Goal: Transaction & Acquisition: Purchase product/service

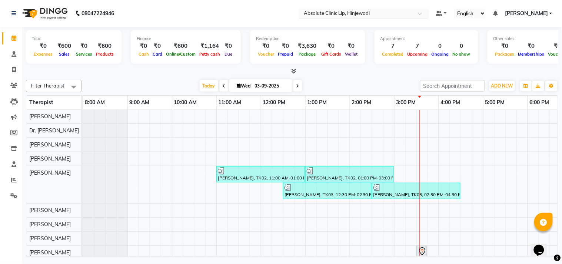
scroll to position [10, 0]
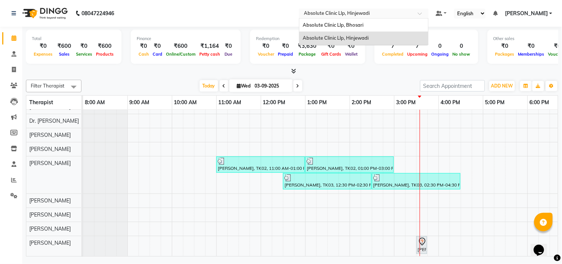
click at [323, 14] on input "text" at bounding box center [357, 13] width 108 height 7
click at [327, 25] on span "Absolute Clinic Llp, Bhosari" at bounding box center [333, 25] width 61 height 6
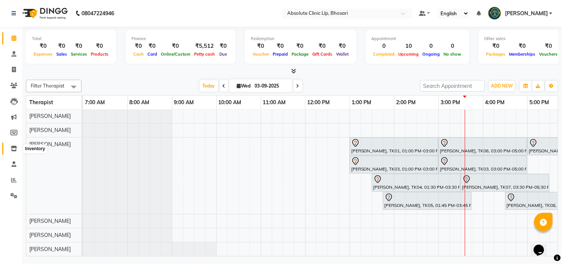
click at [11, 149] on icon at bounding box center [14, 149] width 6 height 6
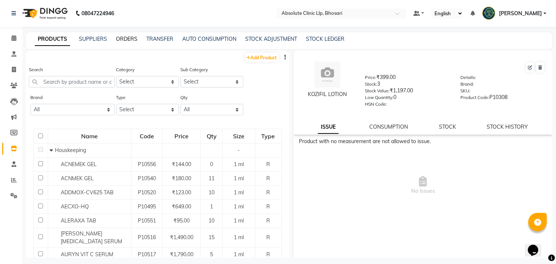
click at [124, 38] on link "ORDERS" at bounding box center [127, 39] width 22 height 7
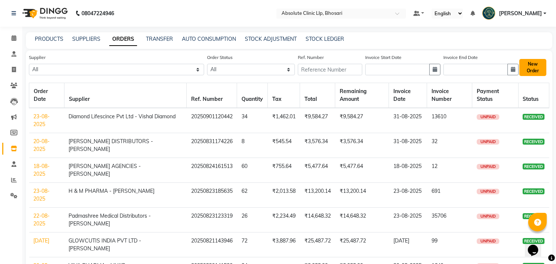
click at [532, 68] on button "New Order" at bounding box center [533, 67] width 27 height 17
select select "true"
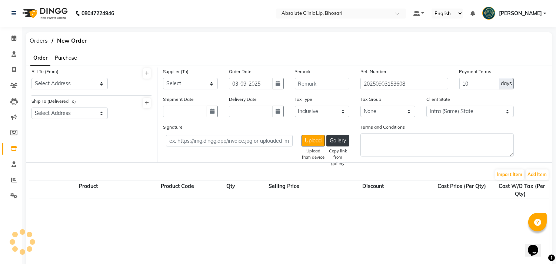
select select "1820"
click at [74, 83] on select "Select Address ABSOLUTE CLINIC LLP, SHOP NO. [STREET_ADDRESS][PERSON_NAME]" at bounding box center [70, 83] width 76 height 11
select select "512"
click at [32, 78] on select "Select Address ABSOLUTE CLINIC LLP, SHOP NO. [STREET_ADDRESS][PERSON_NAME]" at bounding box center [70, 83] width 76 height 11
click at [78, 114] on select "Select Address ABSOLUTE CLINIC LLP, SHOP NO. [STREET_ADDRESS][PERSON_NAME]" at bounding box center [70, 113] width 76 height 11
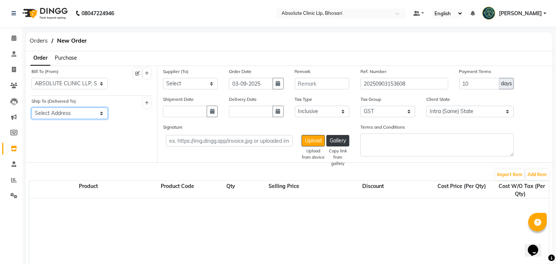
select select "513"
click at [32, 108] on select "Select Address ABSOLUTE CLINIC LLP, SHOP NO. [STREET_ADDRESS][PERSON_NAME]" at bounding box center [70, 113] width 76 height 11
click at [191, 83] on select "Select SAHYADRI PHARMA - SAHYADRI PHARMA [PERSON_NAME] - [PERSON_NAME] [PERSON_…" at bounding box center [190, 83] width 55 height 11
select select "4327"
click at [163, 78] on select "Select SAHYADRI PHARMA - SAHYADRI PHARMA [PERSON_NAME] - [PERSON_NAME] [PERSON_…" at bounding box center [190, 83] width 55 height 11
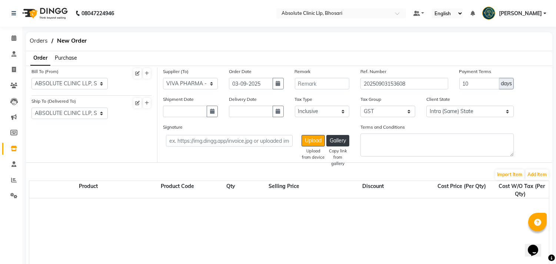
click at [60, 55] on span "Purchase" at bounding box center [66, 57] width 22 height 7
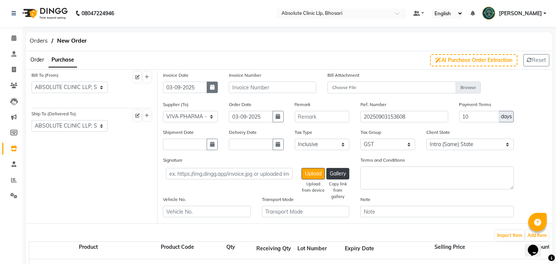
click at [211, 87] on icon "button" at bounding box center [212, 87] width 4 height 5
select select "9"
select select "2025"
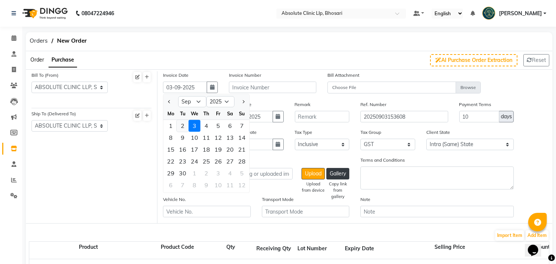
click at [182, 125] on div "2" at bounding box center [183, 126] width 12 height 12
type input "02-09-2025"
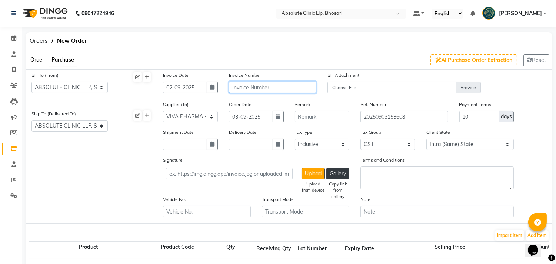
click at [236, 87] on input "text" at bounding box center [272, 87] width 87 height 11
type input "1815"
drag, startPoint x: 471, startPoint y: 112, endPoint x: 462, endPoint y: 117, distance: 10.1
click at [462, 117] on input "10" at bounding box center [480, 116] width 40 height 11
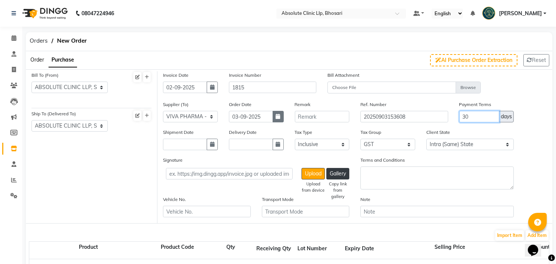
type input "30"
click at [278, 116] on icon "button" at bounding box center [278, 116] width 4 height 5
select select "9"
select select "2025"
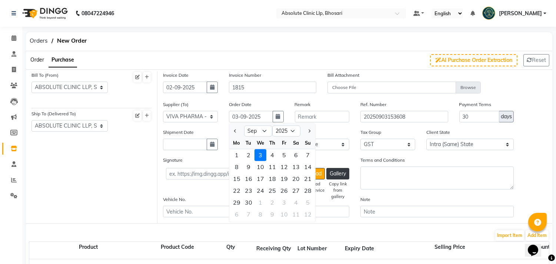
click at [253, 154] on div "2" at bounding box center [249, 155] width 12 height 12
type input "02-09-2025"
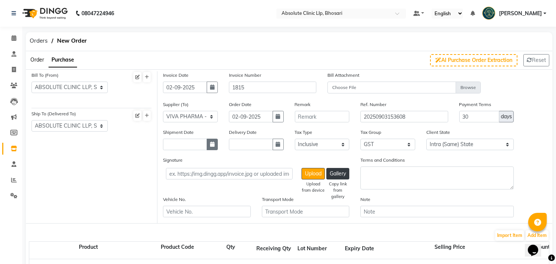
click at [208, 143] on button "button" at bounding box center [212, 144] width 11 height 11
select select "9"
select select "2025"
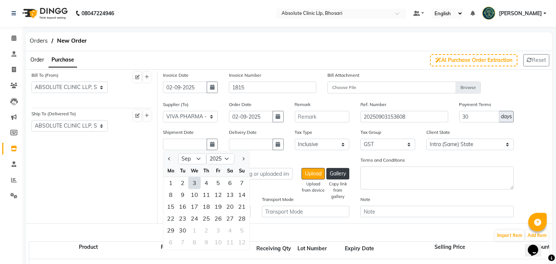
click at [194, 183] on div "3" at bounding box center [195, 183] width 12 height 12
type input "03-09-2025"
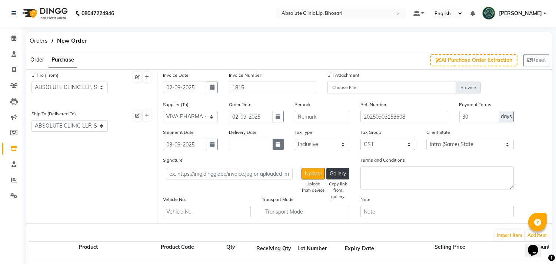
click at [280, 146] on icon "button" at bounding box center [278, 144] width 4 height 5
select select "9"
select select "2025"
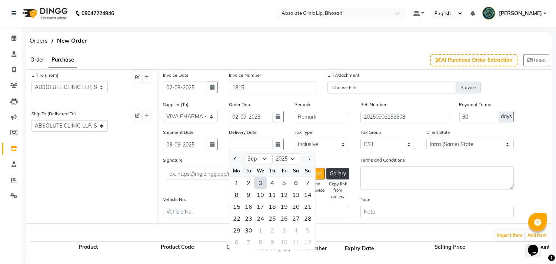
click at [260, 185] on div "3" at bounding box center [261, 183] width 12 height 12
type input "03-09-2025"
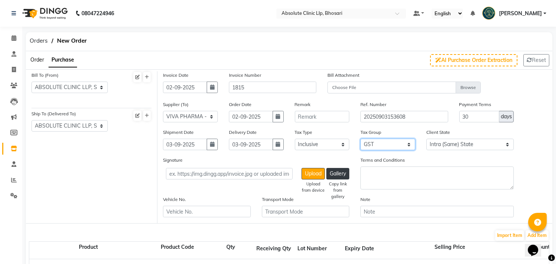
click at [384, 140] on select "None 12%Tax 5% Tax GST" at bounding box center [388, 144] width 55 height 11
select select "null"
click at [361, 139] on select "None 12%Tax 5% Tax GST" at bounding box center [388, 144] width 55 height 11
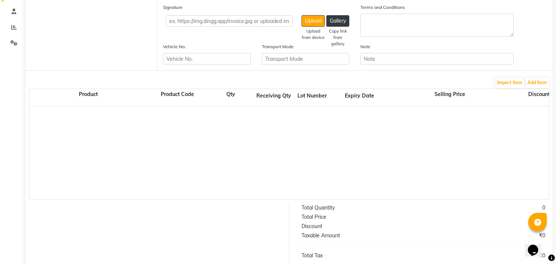
scroll to position [154, 0]
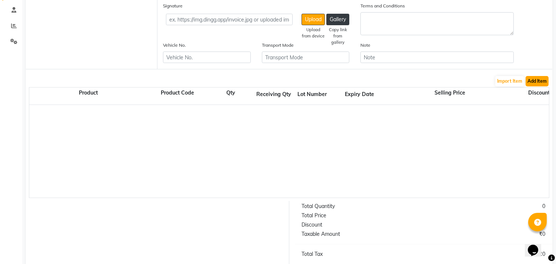
click at [538, 80] on button "Add Item" at bounding box center [537, 81] width 23 height 10
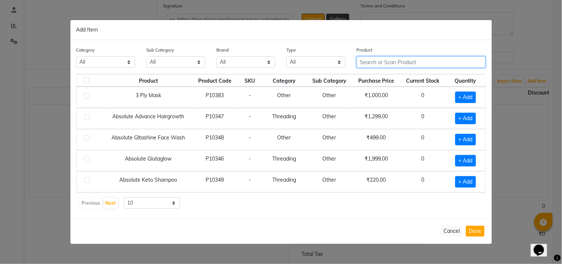
click at [423, 62] on input "text" at bounding box center [421, 61] width 129 height 11
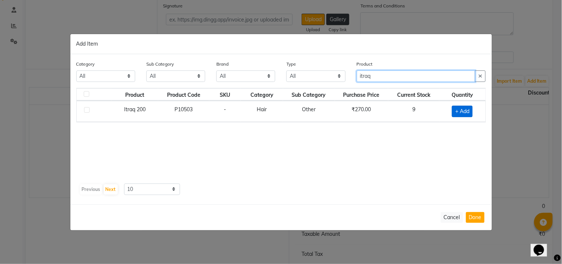
type input "itraq"
click at [464, 109] on span "+ Add" at bounding box center [462, 111] width 21 height 11
checkbox input "true"
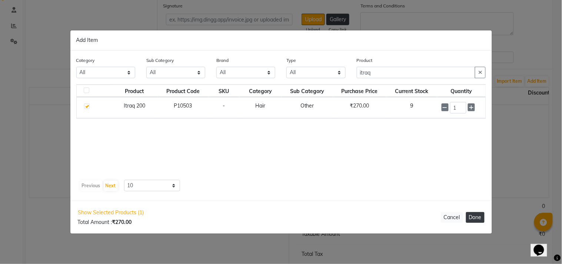
click at [475, 215] on button "Done" at bounding box center [475, 217] width 19 height 11
select select "1820"
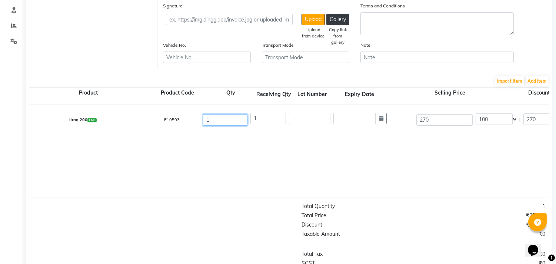
drag, startPoint x: 212, startPoint y: 119, endPoint x: 197, endPoint y: 119, distance: 14.8
click at [197, 119] on div "Itraq 200 1 ML P10503 1 1 270 100 % | 270 F 0 0 0 None 12%Tax 5% Tax GST (18%) …" at bounding box center [549, 120] width 1051 height 30
type input "100"
drag, startPoint x: 257, startPoint y: 119, endPoint x: 248, endPoint y: 119, distance: 9.3
click at [248, 119] on div "Itraq 200 1 ML P10503 100 1 270 100 % | 270 F 0 0 0 None 12%Tax 5% Tax GST (18%…" at bounding box center [549, 120] width 1051 height 30
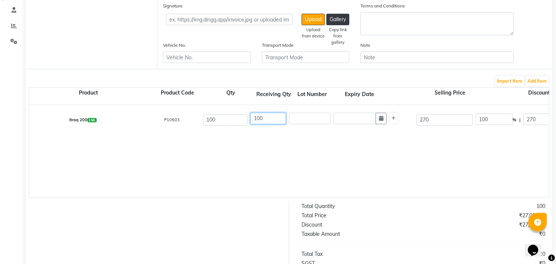
type input "100"
click at [298, 120] on input "text" at bounding box center [310, 118] width 42 height 11
type input "C250047"
click at [386, 120] on button "button" at bounding box center [381, 118] width 11 height 11
select select "9"
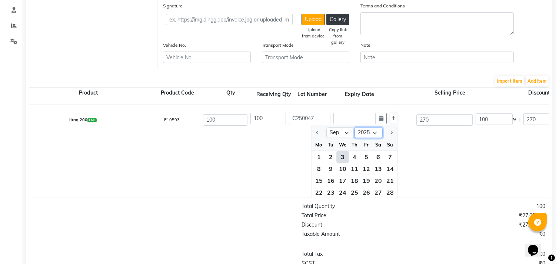
click at [366, 132] on select "2015 2016 2017 2018 2019 2020 2021 2022 2023 2024 2025 2026 2027 2028 2029 2030…" at bounding box center [369, 132] width 28 height 11
select select "2027"
click at [355, 127] on select "2015 2016 2017 2018 2019 2020 2021 2022 2023 2024 2025 2026 2027 2028 2029 2030…" at bounding box center [369, 132] width 28 height 11
click at [340, 130] on select "Jan Feb Mar Apr May Jun [DATE] Aug Sep Oct Nov Dec" at bounding box center [341, 132] width 28 height 11
select select "1"
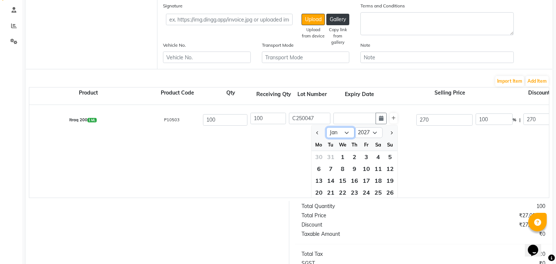
click at [327, 127] on select "Jan Feb Mar Apr May Jun [DATE] Aug Sep Oct Nov Dec" at bounding box center [341, 132] width 28 height 11
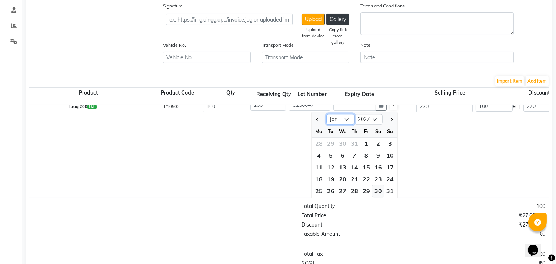
scroll to position [26, 0]
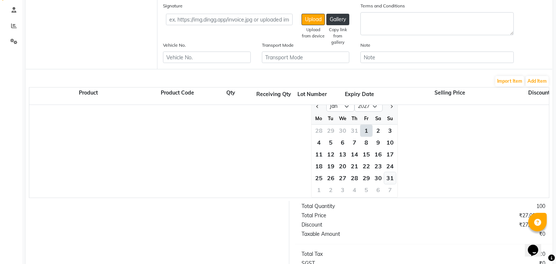
click at [394, 178] on div "31" at bounding box center [390, 178] width 12 height 12
type input "[DATE]"
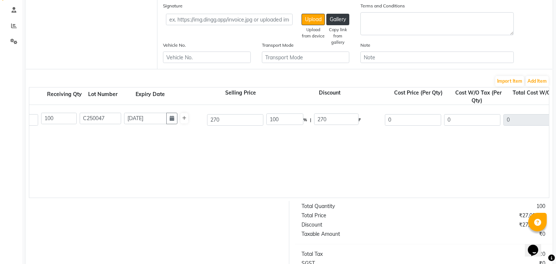
scroll to position [0, 212]
drag, startPoint x: 386, startPoint y: 119, endPoint x: 371, endPoint y: 120, distance: 14.9
click at [372, 120] on div "Itraq 200 1 ML P10503 100 100 C250047 [DATE] 270 100 % | 270 F 0 0 0 None 12%Ta…" at bounding box center [337, 120] width 1051 height 30
type input "108"
type input "60"
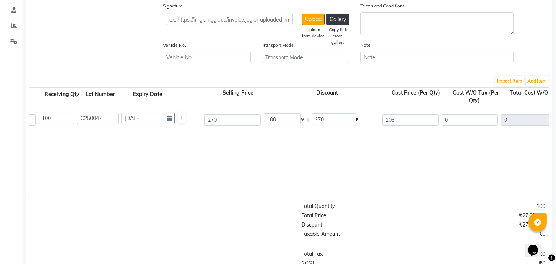
type input "162"
type input "91.53"
type input "9153"
type input "1647.54"
type input "10800.54"
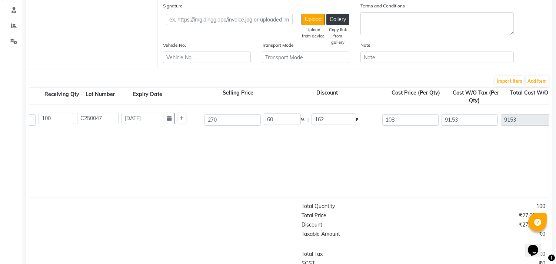
click at [375, 148] on div "Itraq 200 1 ML P10503 100 100 C250047 [DATE] 270 60 % | 162 F 108 91.53 9153 No…" at bounding box center [337, 151] width 1040 height 93
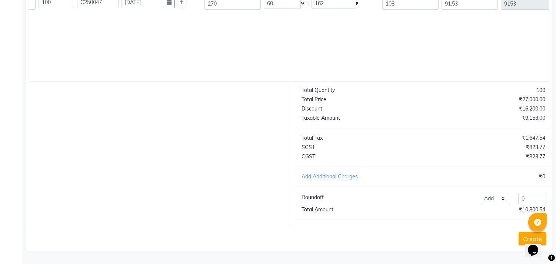
click at [522, 239] on button "Create" at bounding box center [533, 238] width 28 height 13
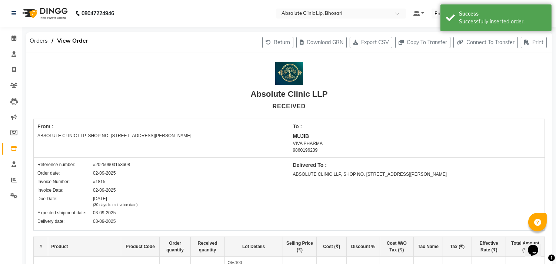
click at [51, 15] on img at bounding box center [44, 13] width 51 height 21
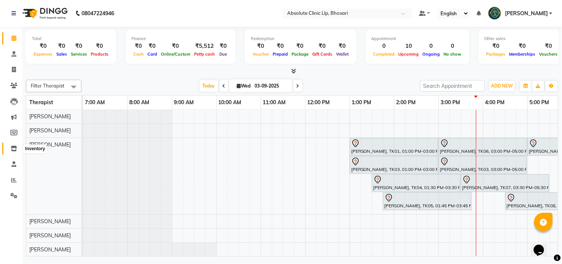
click at [11, 148] on icon at bounding box center [14, 149] width 6 height 6
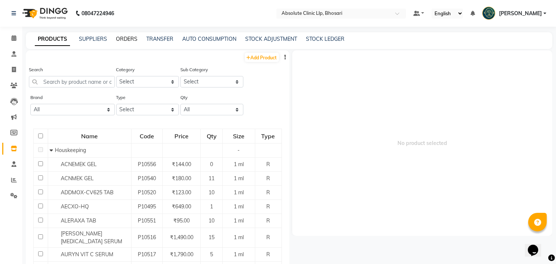
click at [129, 39] on link "ORDERS" at bounding box center [127, 39] width 22 height 7
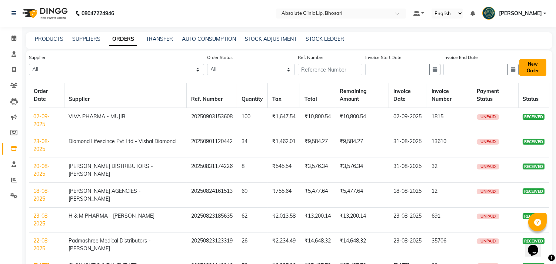
click at [531, 68] on button "New Order" at bounding box center [533, 67] width 27 height 17
select select "true"
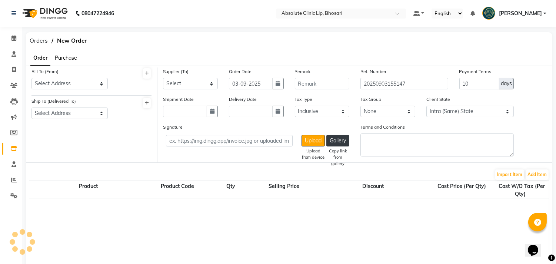
select select "1820"
click at [72, 54] on span "Purchase" at bounding box center [66, 57] width 22 height 7
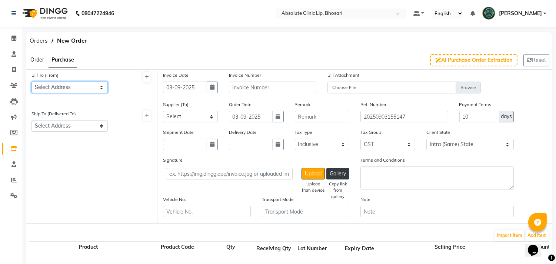
click at [71, 85] on select "Select Address ABSOLUTE CLINIC LLP, SHOP NO. [STREET_ADDRESS][PERSON_NAME]" at bounding box center [70, 87] width 76 height 11
select select "512"
click at [32, 82] on select "Select Address ABSOLUTE CLINIC LLP, SHOP NO. [STREET_ADDRESS][PERSON_NAME]" at bounding box center [70, 87] width 76 height 11
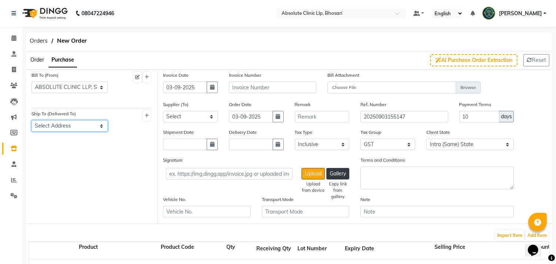
drag, startPoint x: 70, startPoint y: 124, endPoint x: 70, endPoint y: 130, distance: 5.9
click at [70, 124] on select "Select Address ABSOLUTE CLINIC LLP, SHOP NO. [STREET_ADDRESS][PERSON_NAME]" at bounding box center [70, 125] width 76 height 11
select select "513"
click at [32, 120] on select "Select Address ABSOLUTE CLINIC LLP, SHOP NO. [STREET_ADDRESS][PERSON_NAME]" at bounding box center [70, 125] width 76 height 11
click at [214, 87] on icon "button" at bounding box center [212, 87] width 4 height 5
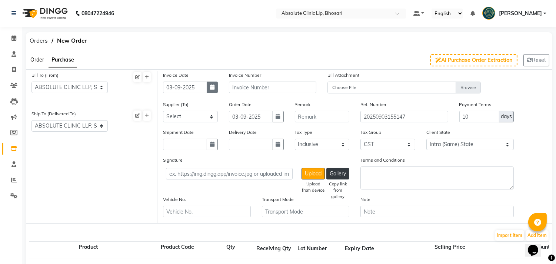
select select "9"
select select "2025"
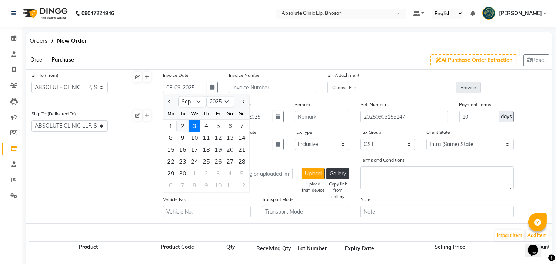
click at [183, 124] on div "2" at bounding box center [183, 126] width 12 height 12
type input "02-09-2025"
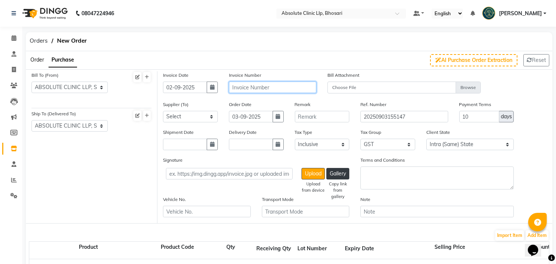
click at [245, 87] on input "text" at bounding box center [272, 87] width 87 height 11
type input "35"
drag, startPoint x: 475, startPoint y: 116, endPoint x: 457, endPoint y: 118, distance: 17.9
click at [457, 118] on div "Payment Terms 10 days" at bounding box center [487, 114] width 66 height 28
type input "30"
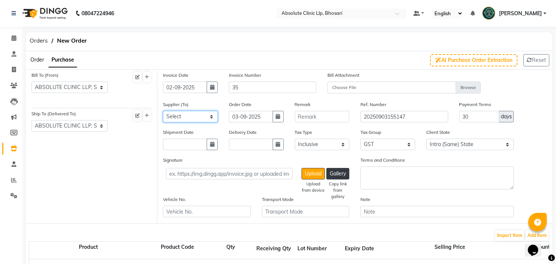
drag, startPoint x: 198, startPoint y: 116, endPoint x: 198, endPoint y: 133, distance: 17.1
click at [198, 116] on select "Select SAHYADRI PHARMA - SAHYADRI PHARMA [PERSON_NAME] - [PERSON_NAME] [PERSON_…" at bounding box center [190, 116] width 55 height 11
select select "2980"
click at [163, 111] on select "Select SAHYADRI PHARMA - SAHYADRI PHARMA [PERSON_NAME] - [PERSON_NAME] [PERSON_…" at bounding box center [190, 116] width 55 height 11
click at [217, 145] on button "button" at bounding box center [212, 144] width 11 height 11
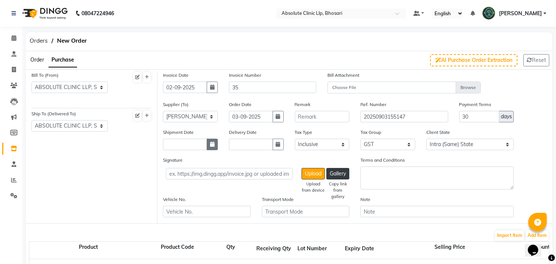
select select "9"
select select "2025"
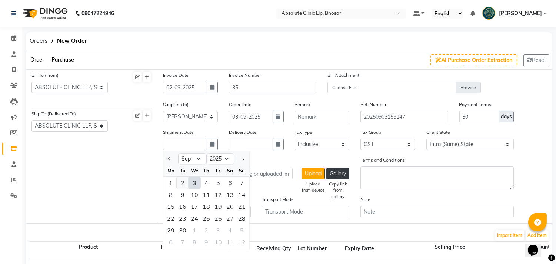
click at [184, 183] on div "2" at bounding box center [183, 183] width 12 height 12
type input "02-09-2025"
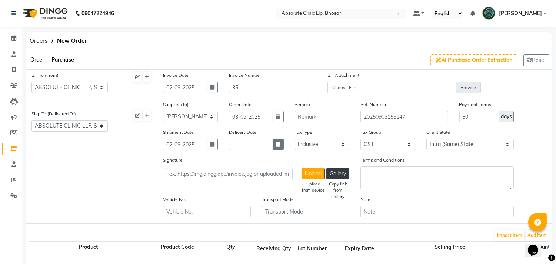
click at [275, 148] on button "button" at bounding box center [278, 144] width 11 height 11
select select "9"
select select "2025"
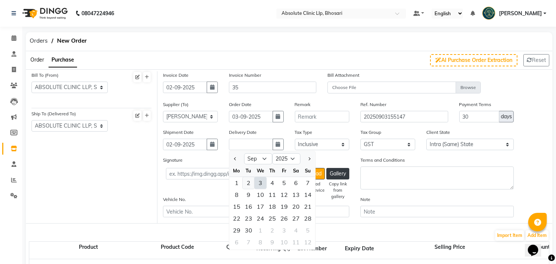
click at [244, 185] on div "2" at bounding box center [249, 183] width 12 height 12
type input "02-09-2025"
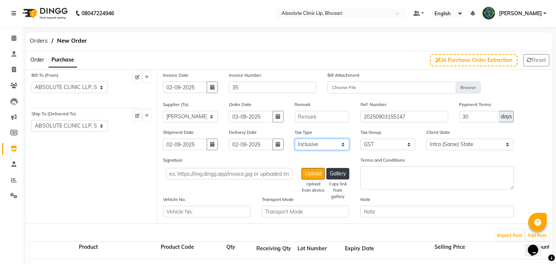
click at [314, 143] on select "Select Inclusive Exclusive" at bounding box center [322, 144] width 55 height 11
select select "false"
click at [295, 139] on select "Select Inclusive Exclusive" at bounding box center [322, 144] width 55 height 11
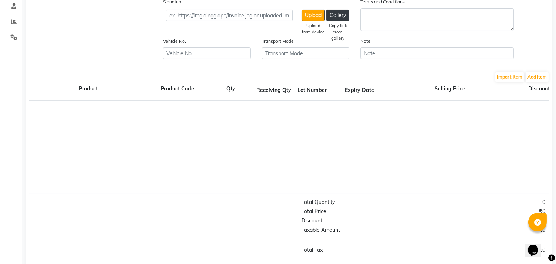
scroll to position [161, 0]
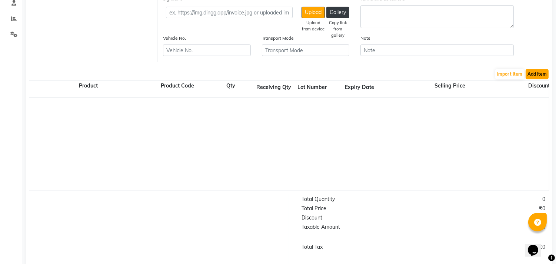
click at [540, 73] on button "Add Item" at bounding box center [537, 74] width 23 height 10
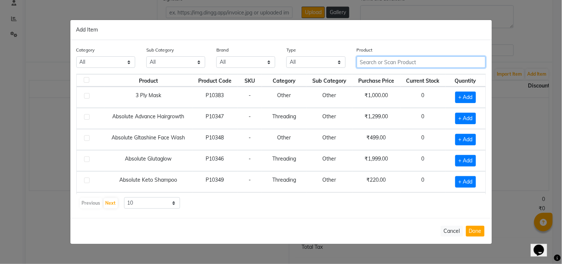
click at [406, 64] on input "text" at bounding box center [421, 61] width 129 height 11
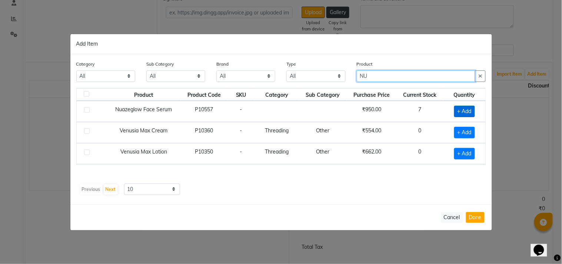
type input "NU"
click at [462, 110] on span "+ Add" at bounding box center [464, 111] width 21 height 11
checkbox input "true"
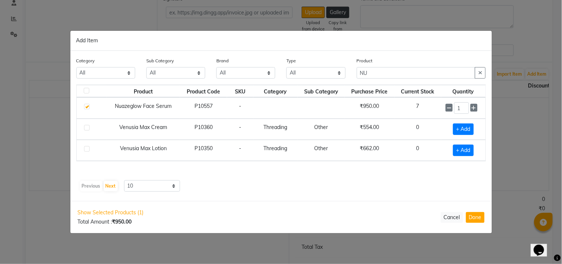
drag, startPoint x: 439, startPoint y: 35, endPoint x: 409, endPoint y: 34, distance: 30.0
click at [409, 34] on div "Add Item" at bounding box center [281, 41] width 422 height 20
click at [481, 220] on button "Done" at bounding box center [475, 217] width 19 height 11
select select "1820"
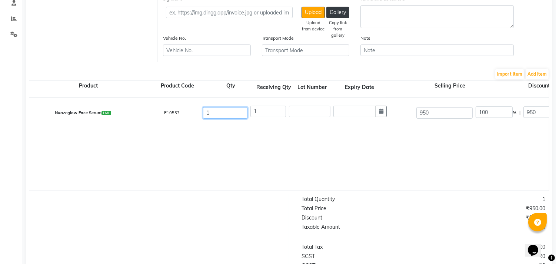
drag, startPoint x: 216, startPoint y: 110, endPoint x: 193, endPoint y: 112, distance: 22.7
click at [193, 112] on div "Nuazeglow Face Serum 1 ML P10557 1 1 950 100 % | 950 F 0 0 0 None 12%Tax 5% Tax…" at bounding box center [549, 113] width 1051 height 30
type input "12"
click at [328, 114] on input "text" at bounding box center [310, 111] width 42 height 11
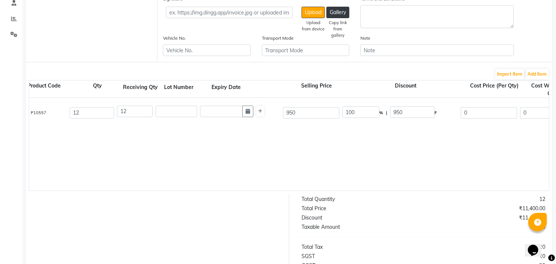
scroll to position [0, 189]
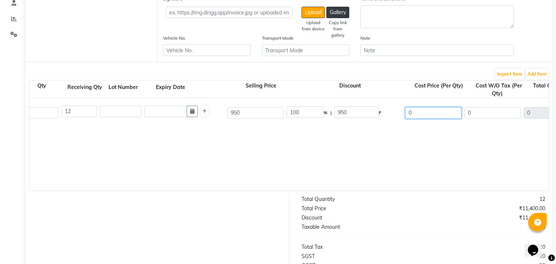
drag, startPoint x: 415, startPoint y: 112, endPoint x: 399, endPoint y: 115, distance: 16.6
click at [399, 115] on div "Nuazeglow Face Serum 1 ML P10557 12 12 950 100 % | 950 F 0 0 0 None 12%Tax 5% T…" at bounding box center [360, 113] width 1051 height 30
type input "378.86"
type input "60.12"
type input "571.14"
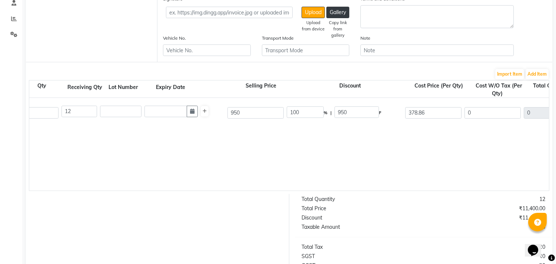
type input "378.86"
type input "4546.32"
type input "818.34"
type input "5364.66"
click at [460, 133] on div "Nuazeglow Face Serum 1 ML P10557 12 12 950 60.12 % | 571.14 F 378.86 378.86 454…" at bounding box center [360, 144] width 1040 height 93
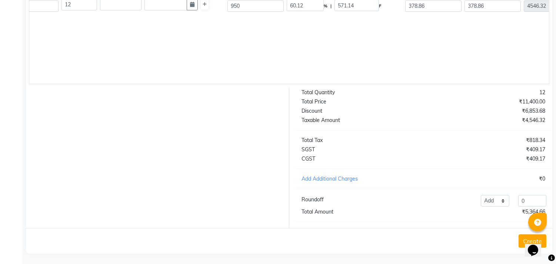
scroll to position [276, 0]
